Goal: Task Accomplishment & Management: Use online tool/utility

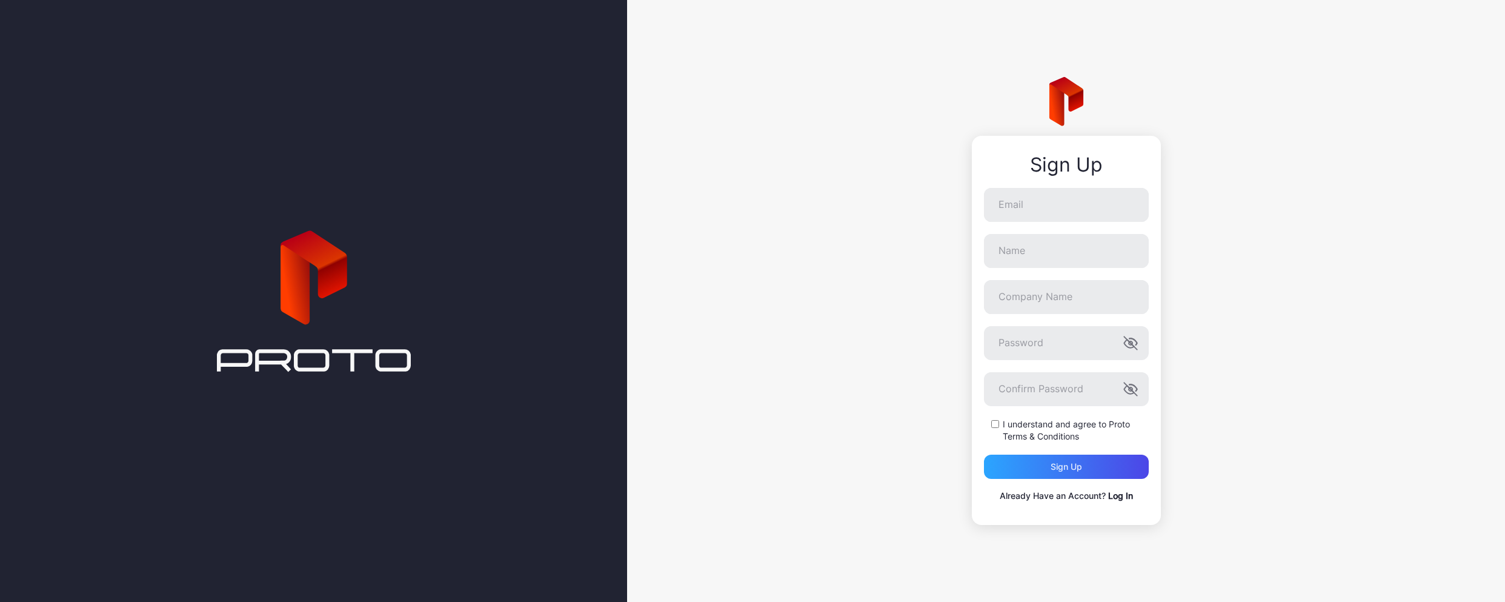
click at [1114, 496] on link "Log In" at bounding box center [1120, 495] width 25 height 10
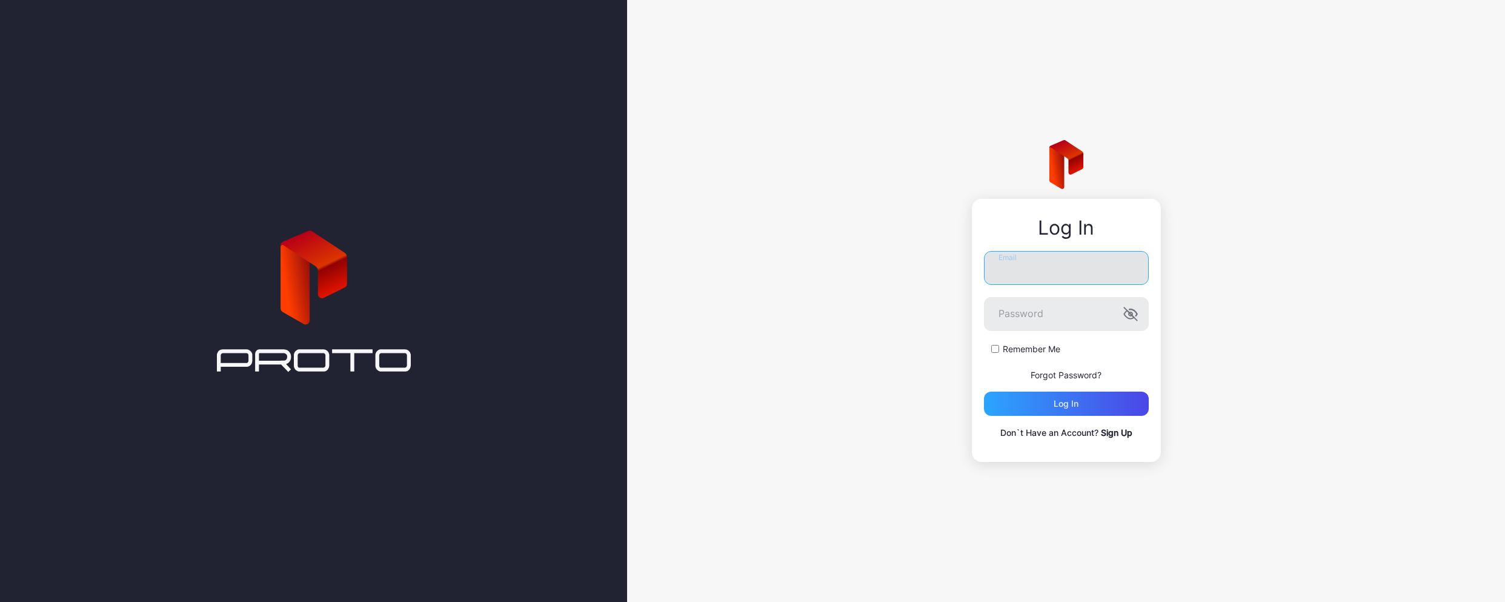
click at [1009, 269] on input "Email" at bounding box center [1066, 268] width 165 height 34
type input "**********"
click at [996, 353] on div "Remember Me" at bounding box center [1066, 349] width 165 height 12
click at [1043, 399] on div "Log in" at bounding box center [1066, 403] width 165 height 24
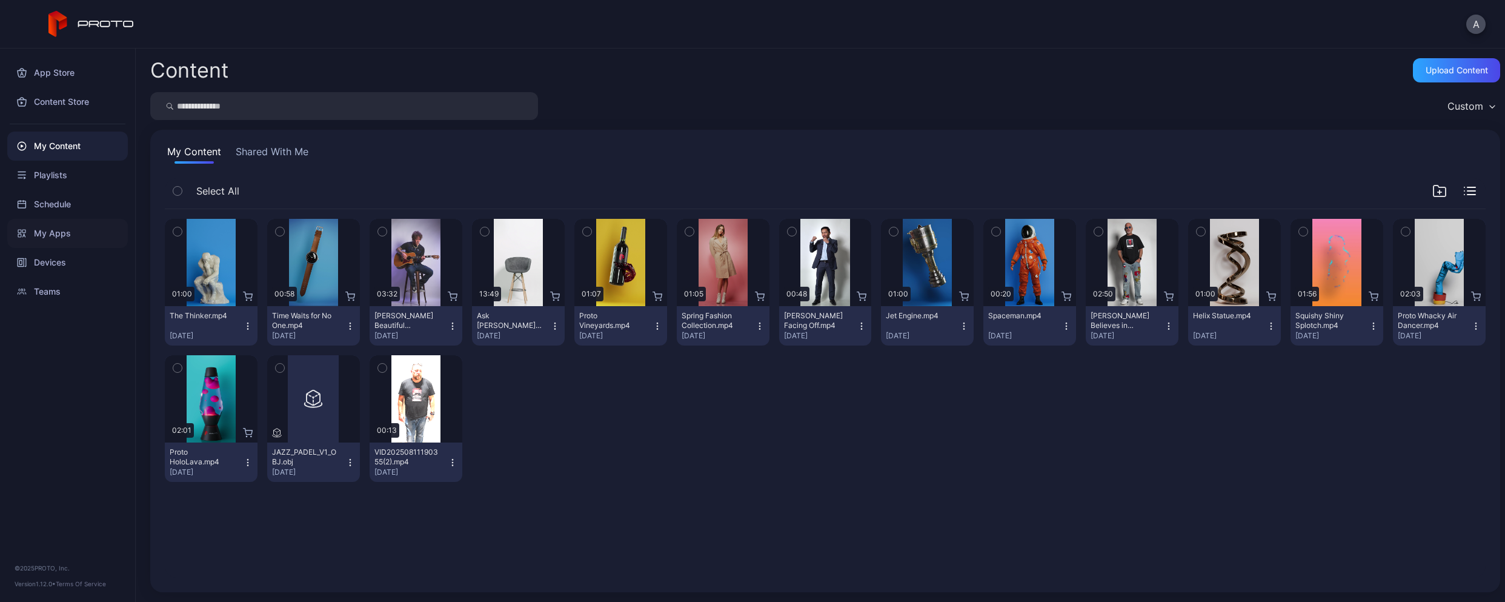
click at [76, 236] on div "My Apps" at bounding box center [67, 233] width 121 height 29
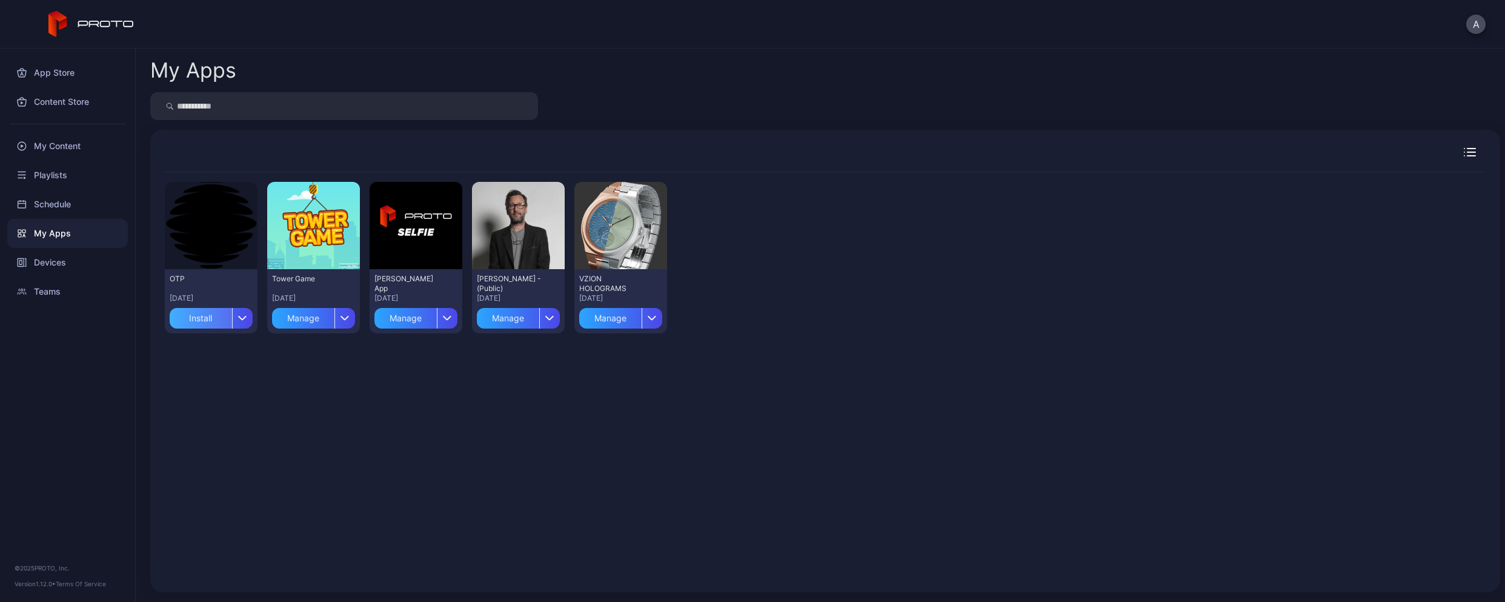
click at [214, 322] on div "Install" at bounding box center [201, 318] width 62 height 21
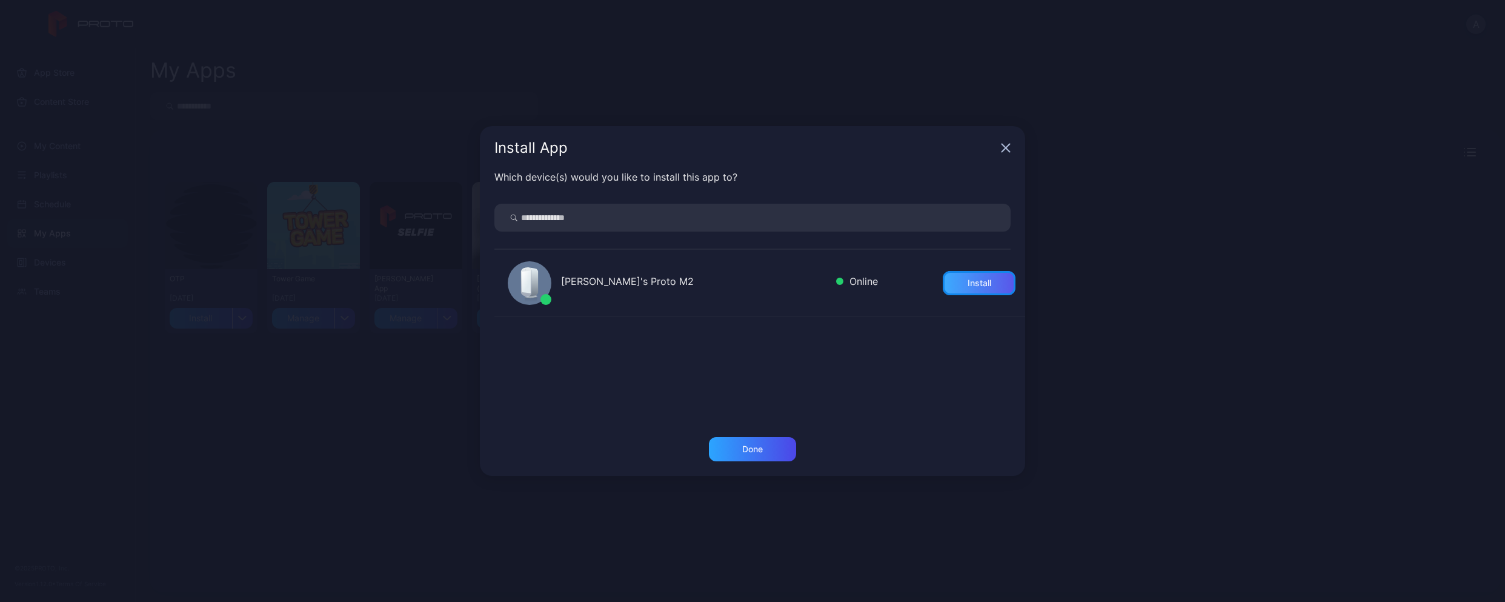
click at [970, 287] on div "Install" at bounding box center [980, 283] width 24 height 10
click at [777, 440] on div "Done" at bounding box center [752, 449] width 87 height 24
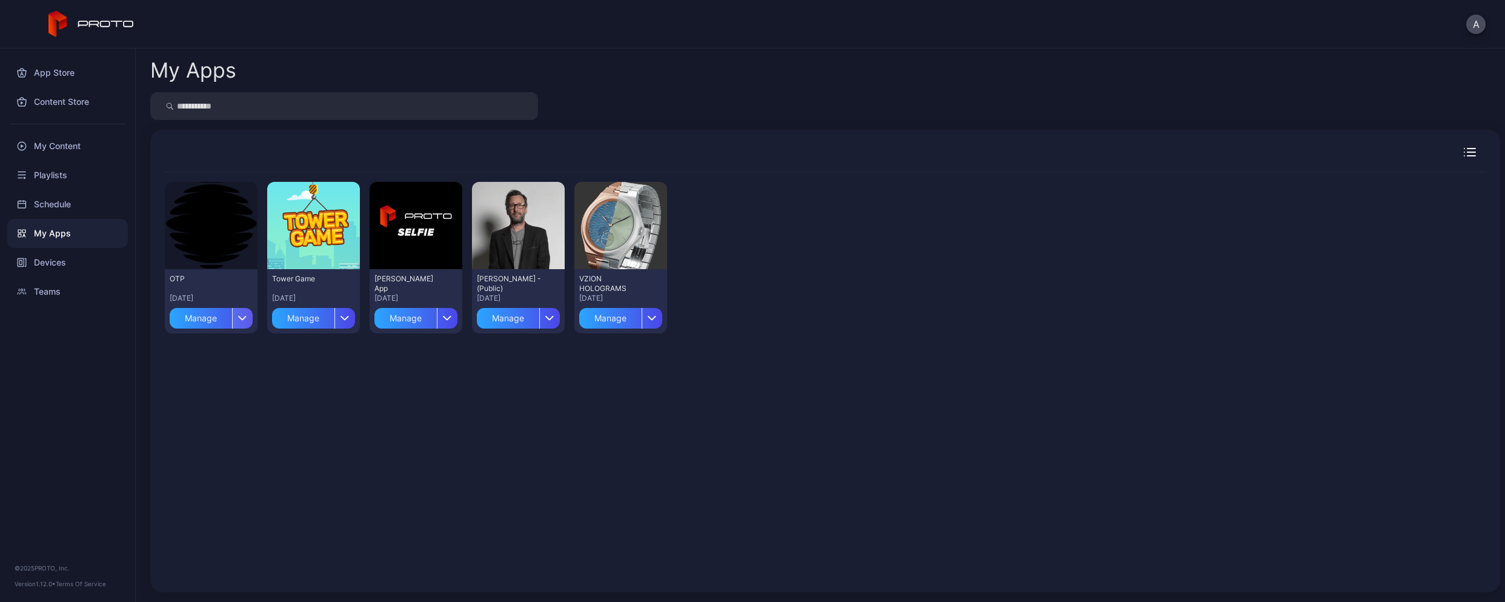
click at [241, 315] on icon "button" at bounding box center [242, 317] width 9 height 5
click at [199, 314] on div "Manage" at bounding box center [201, 318] width 62 height 21
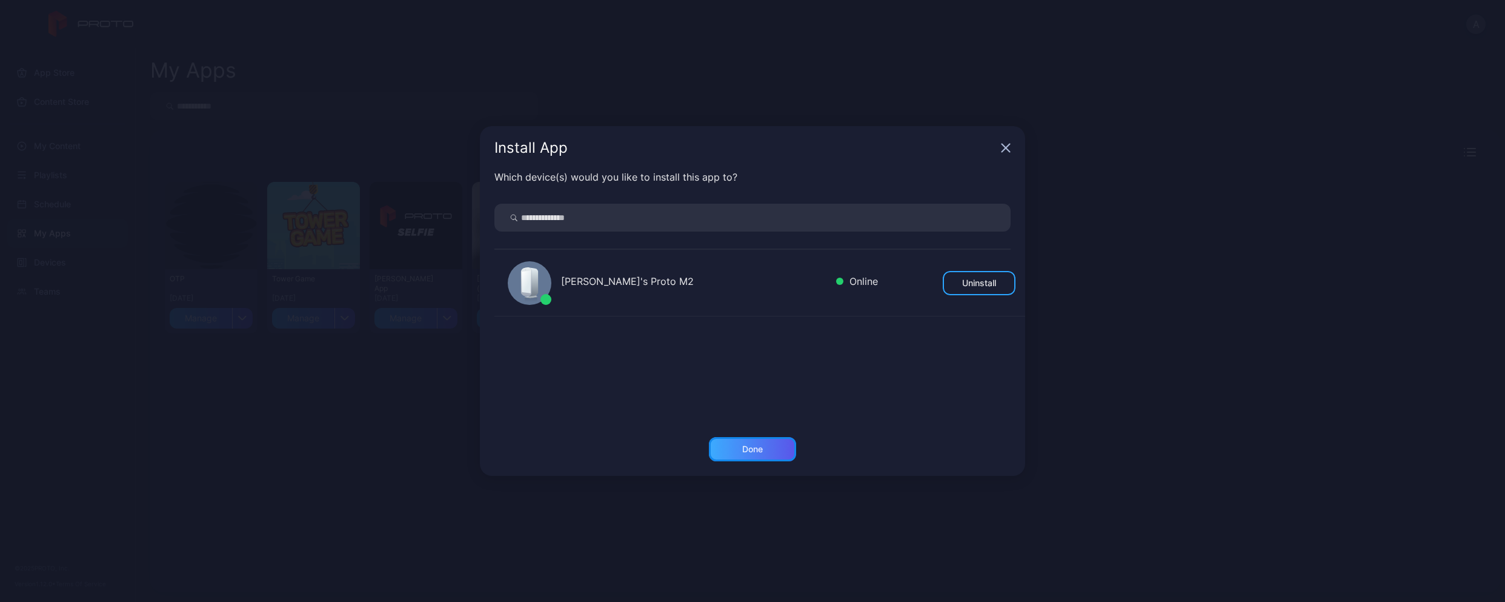
click at [773, 448] on div "Done" at bounding box center [752, 449] width 87 height 24
